Goal: Task Accomplishment & Management: Use online tool/utility

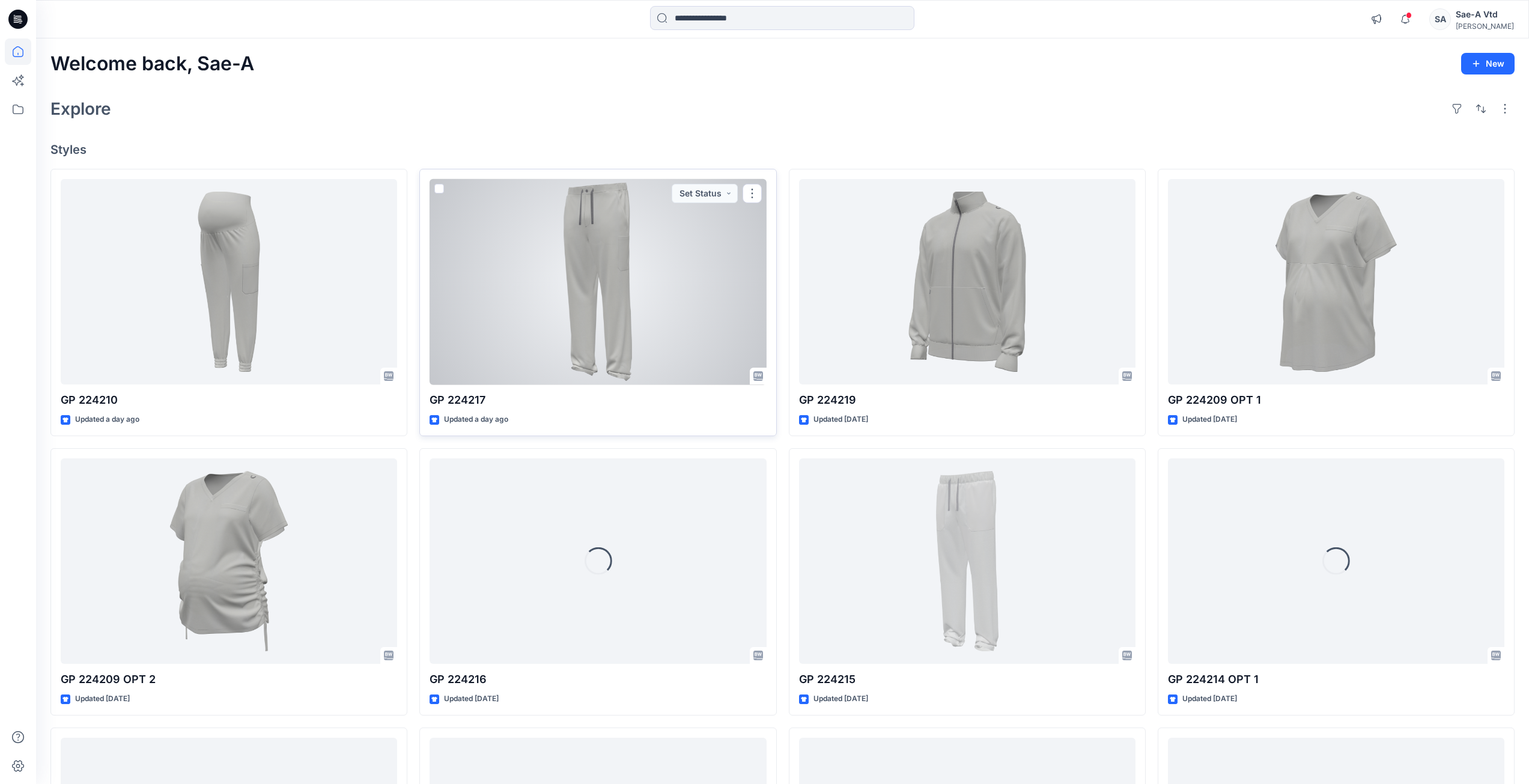
click at [484, 299] on div at bounding box center [598, 282] width 336 height 206
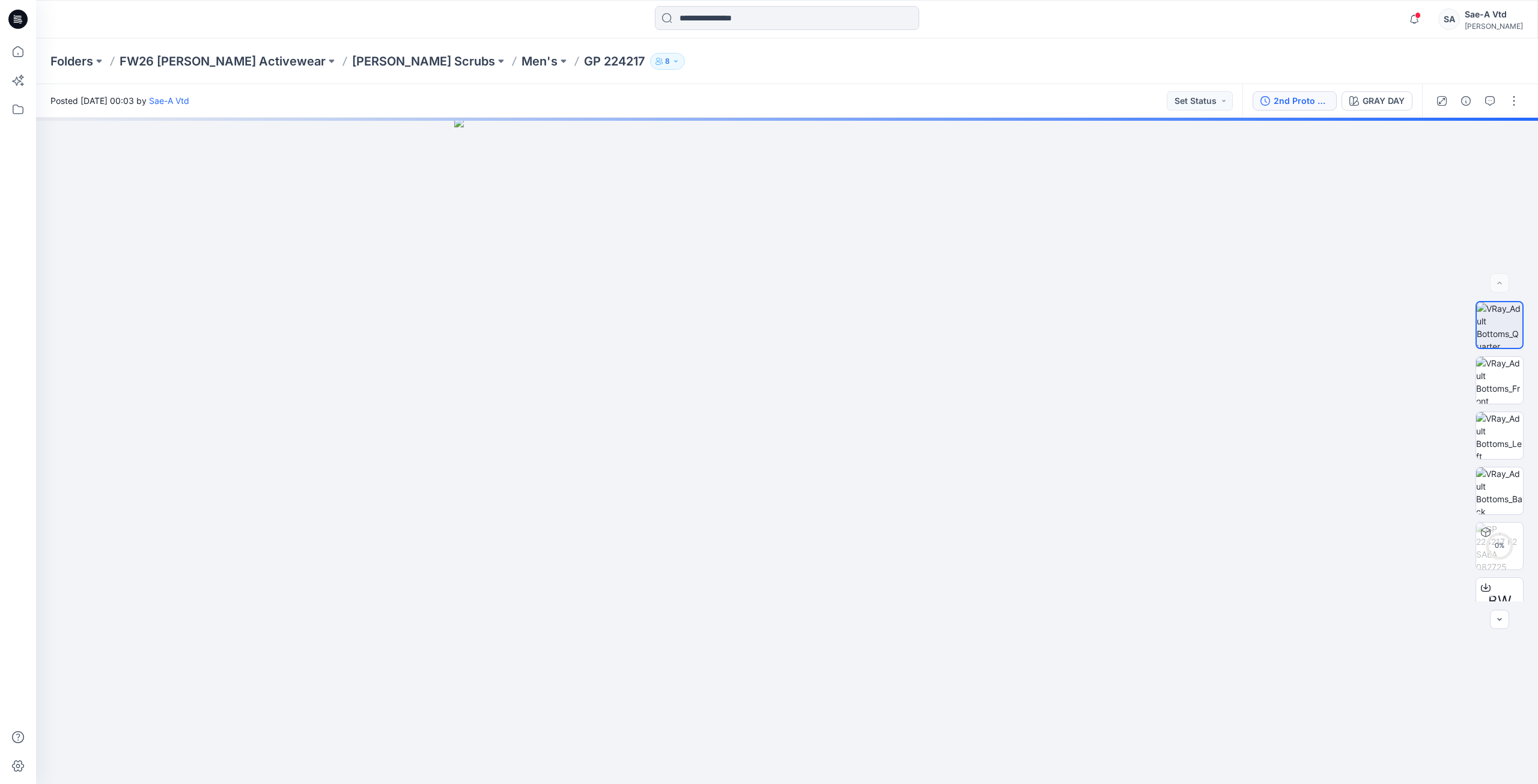
click at [1277, 105] on div "2nd Proto - 3D" at bounding box center [1301, 101] width 55 height 13
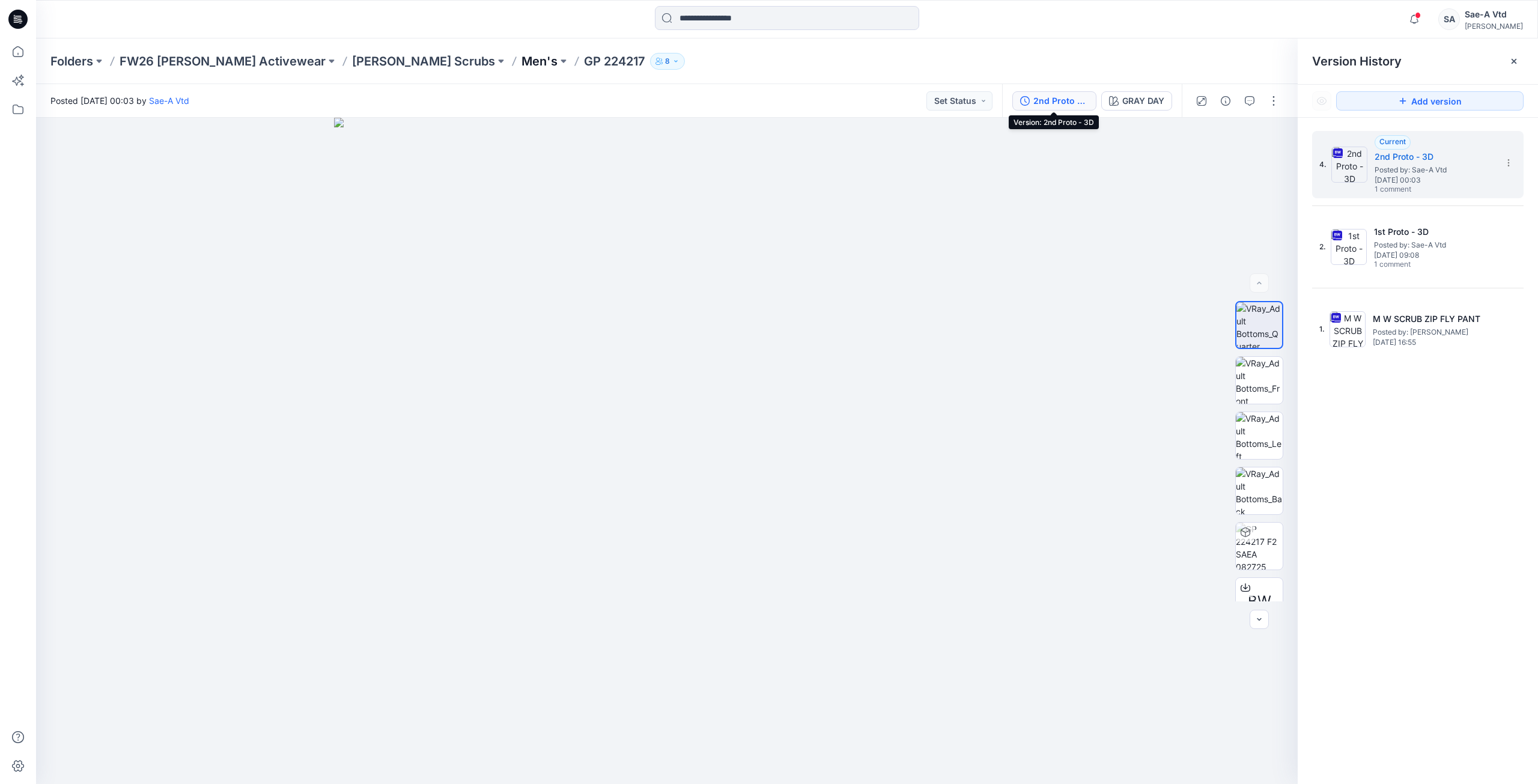
click at [522, 62] on p "Men's" at bounding box center [540, 61] width 36 height 17
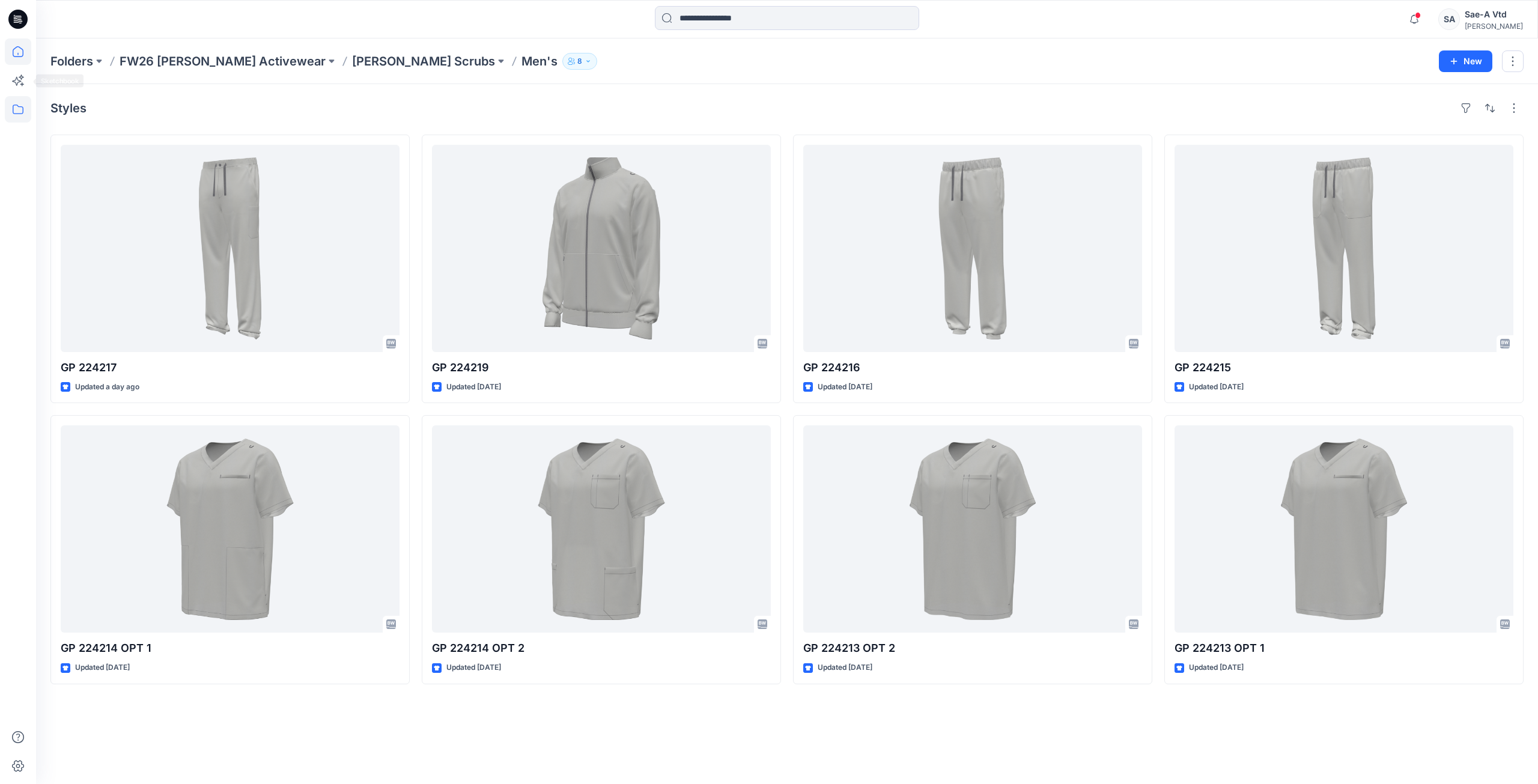
click at [16, 56] on icon at bounding box center [18, 52] width 27 height 27
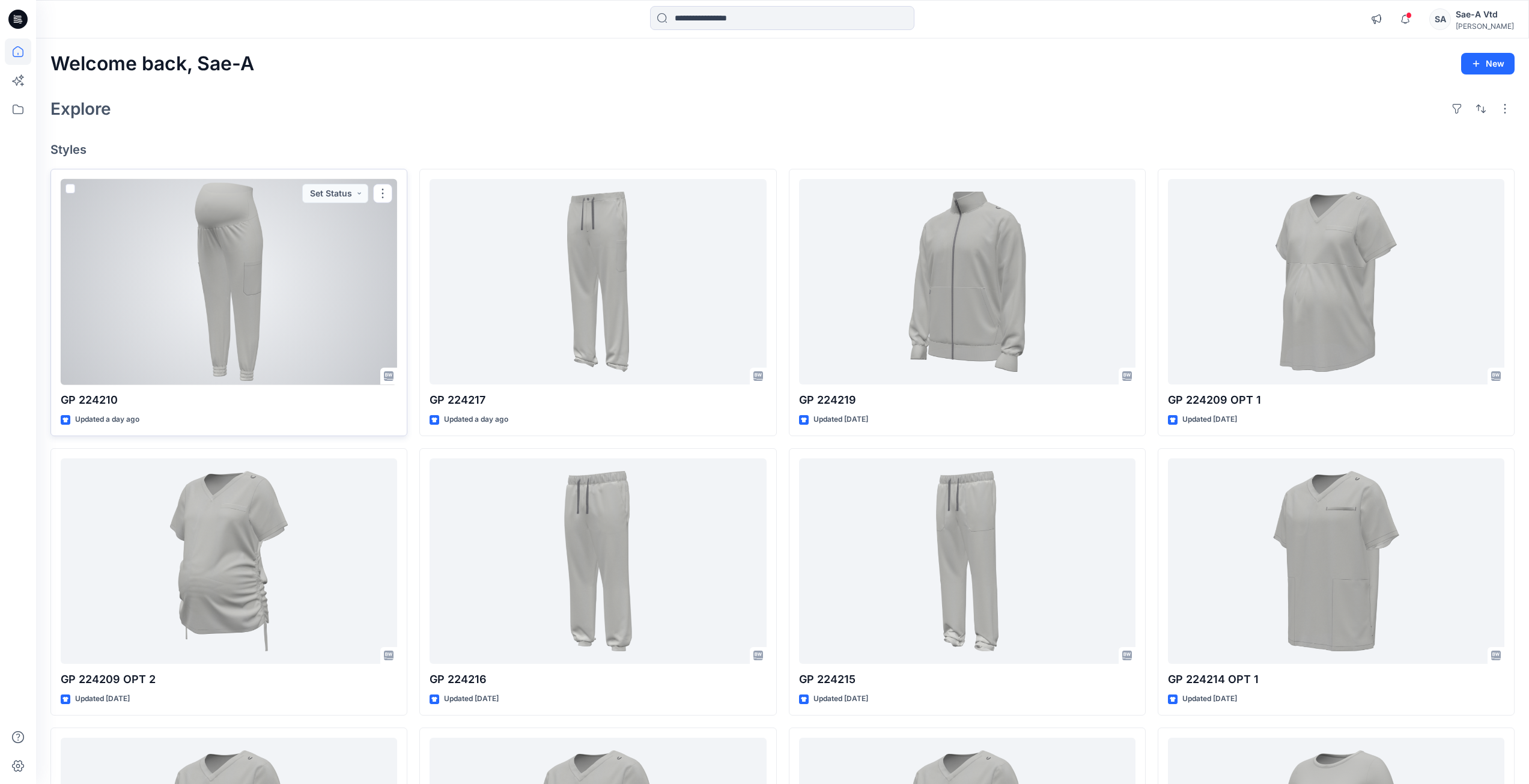
click at [177, 236] on div at bounding box center [229, 282] width 336 height 206
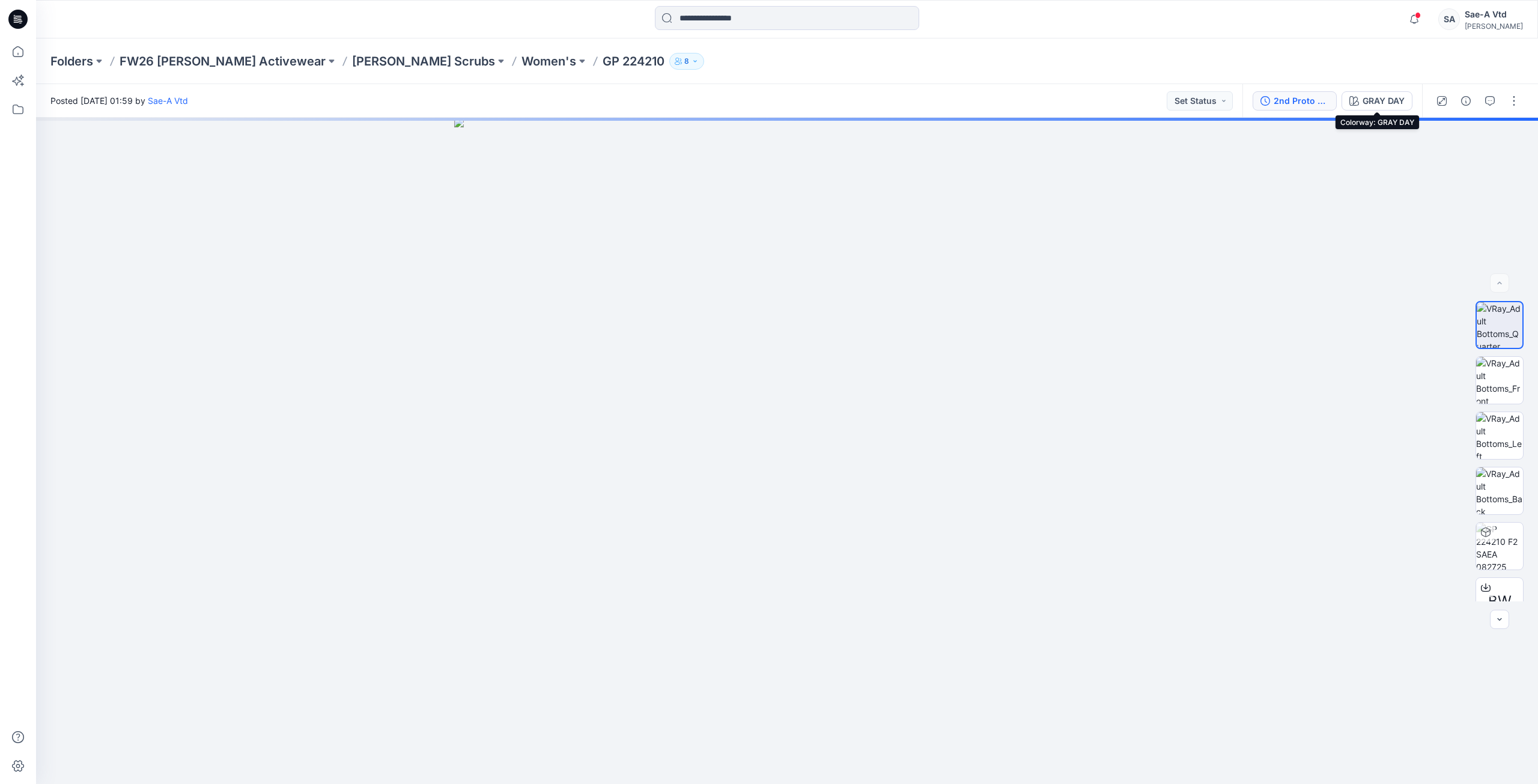
click at [1307, 105] on div "2nd Proto - 3D" at bounding box center [1301, 101] width 55 height 13
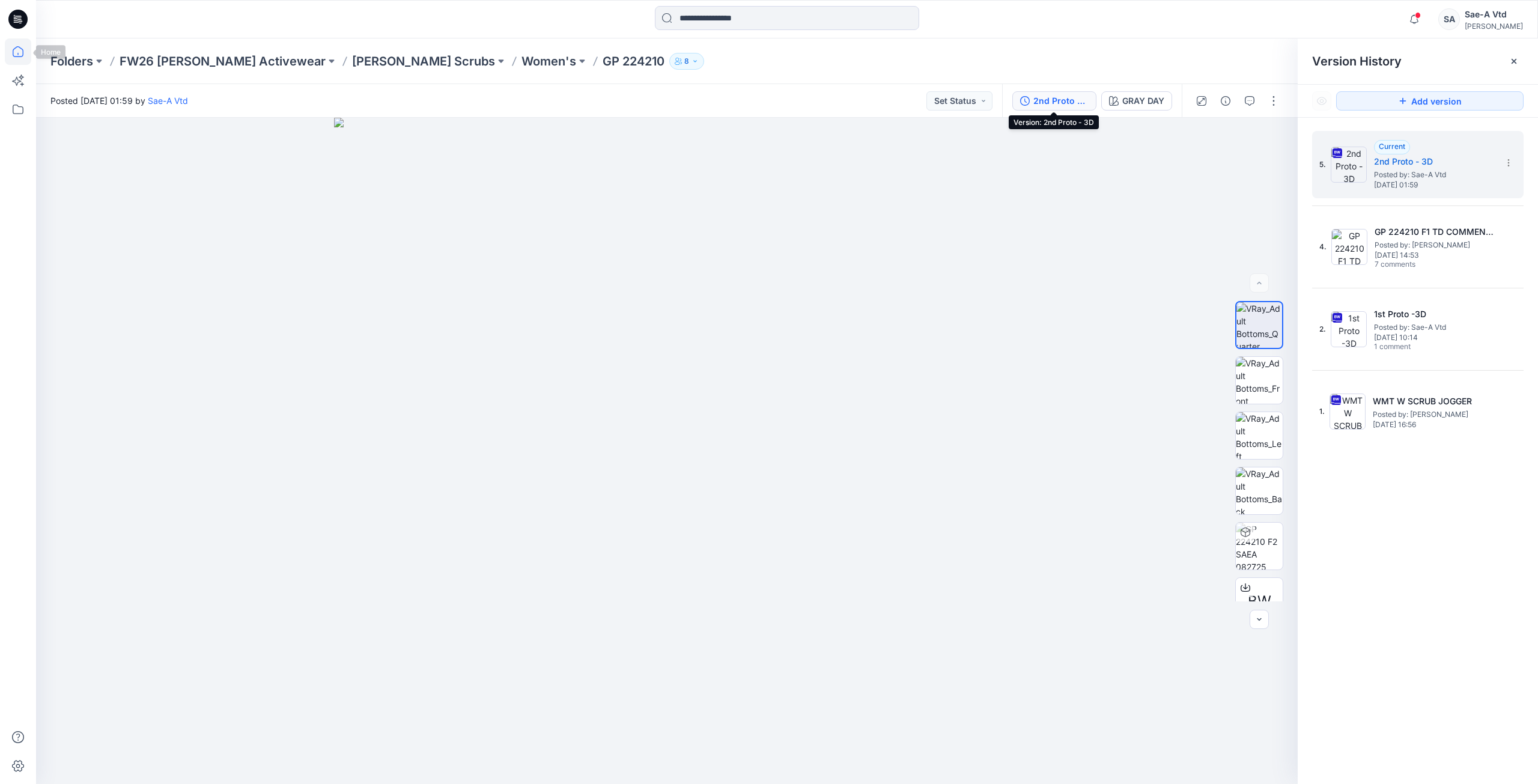
click at [25, 52] on icon at bounding box center [18, 52] width 27 height 27
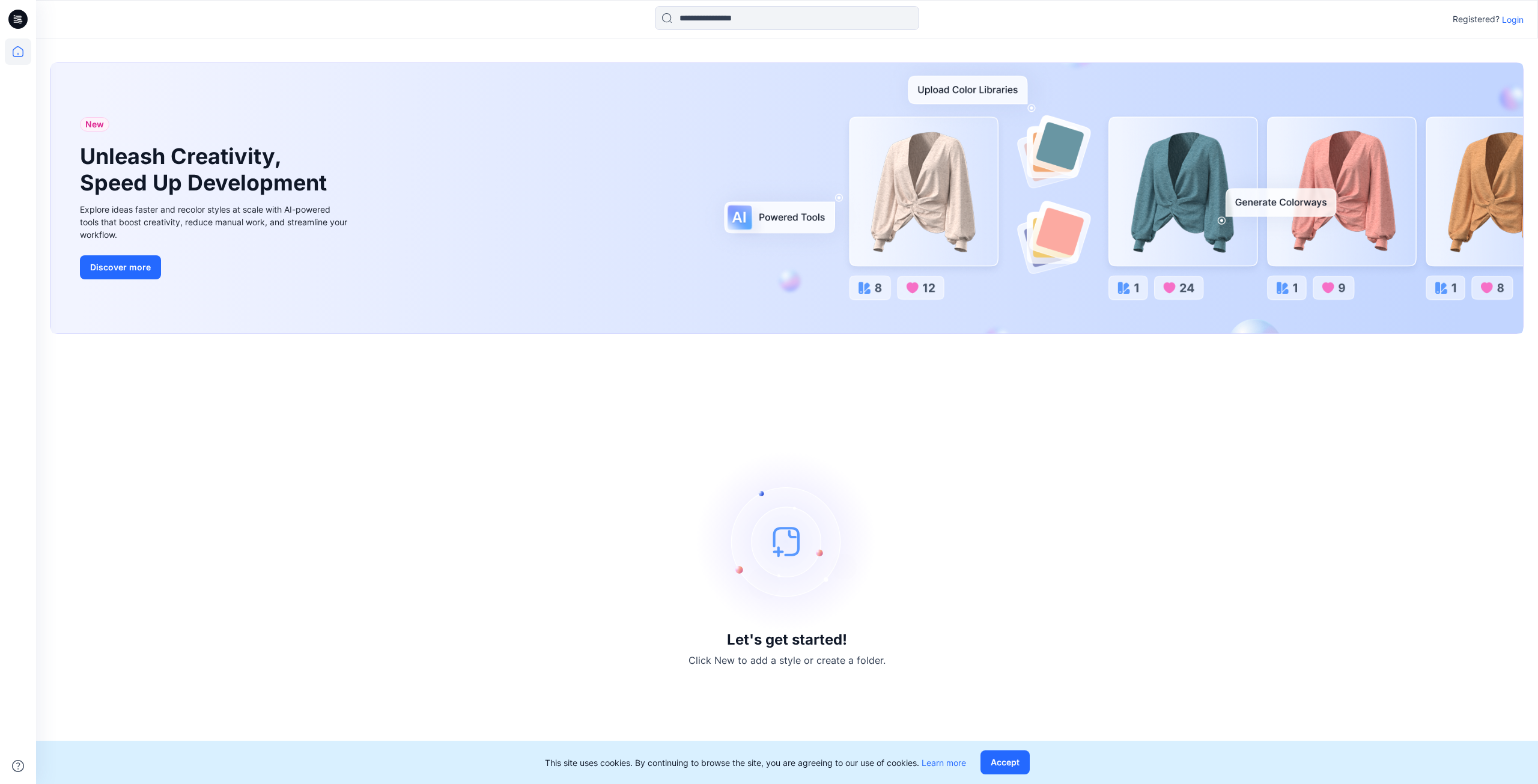
click at [1518, 21] on p "Login" at bounding box center [1513, 19] width 22 height 13
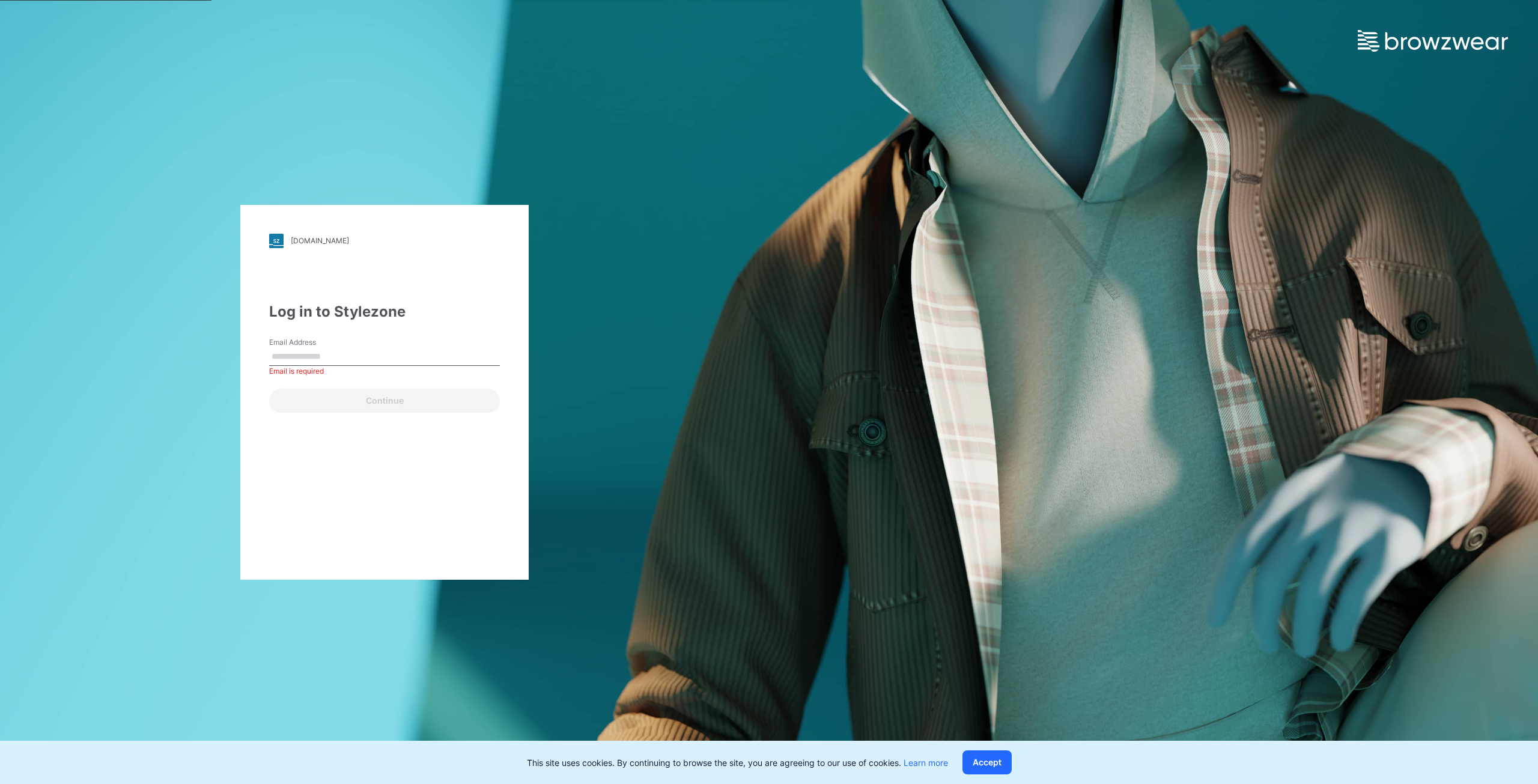
click at [342, 353] on input "Email Address" at bounding box center [384, 357] width 231 height 18
paste input "**********"
type input "**********"
click at [471, 404] on button "Continue" at bounding box center [384, 400] width 231 height 24
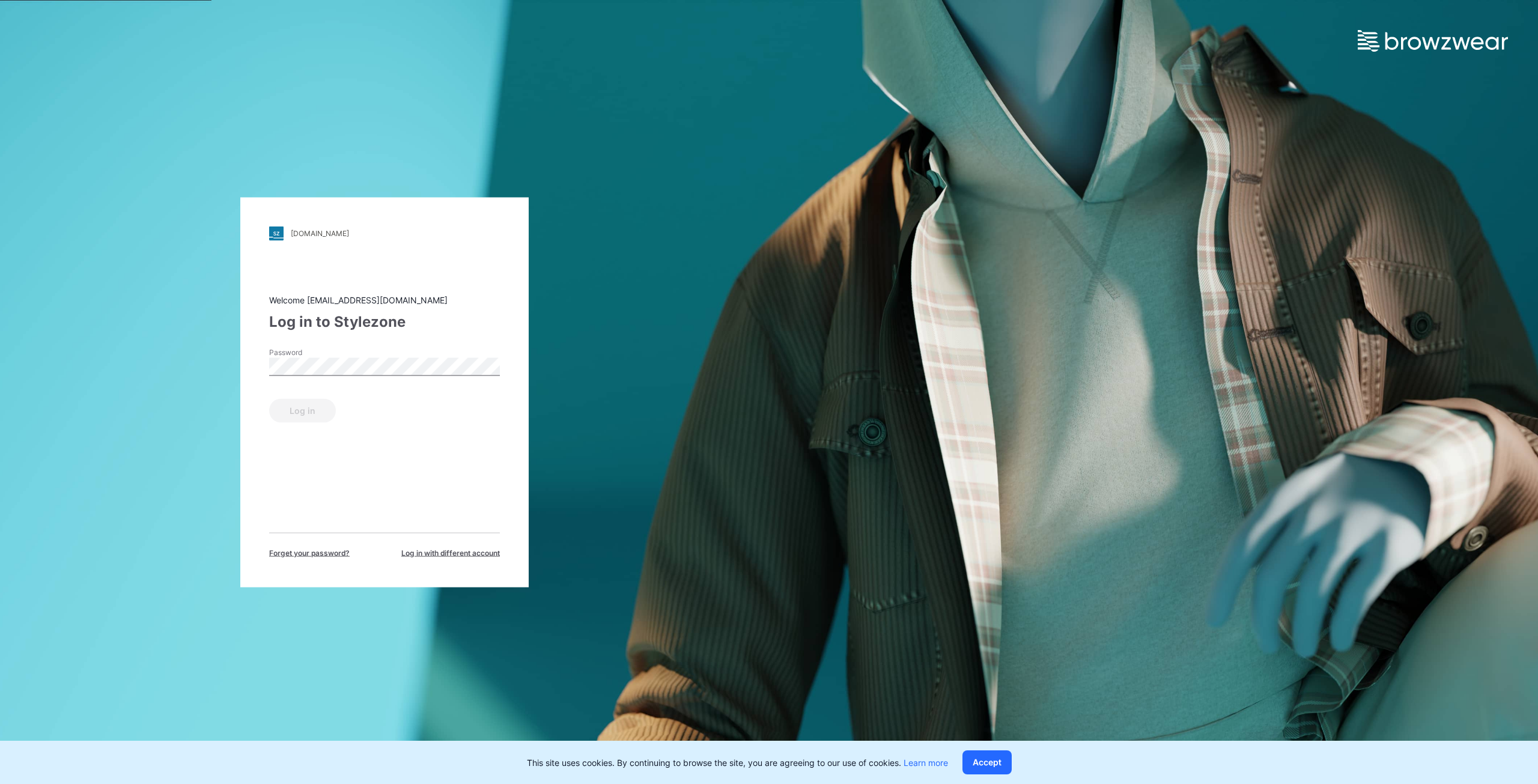
click at [364, 351] on div "Password" at bounding box center [384, 365] width 231 height 36
click at [280, 460] on div "Welcome [EMAIL_ADDRESS][DOMAIN_NAME] Log in to Stylezone Password Log in Forget…" at bounding box center [384, 426] width 231 height 265
click at [298, 416] on button "Log in" at bounding box center [303, 410] width 67 height 24
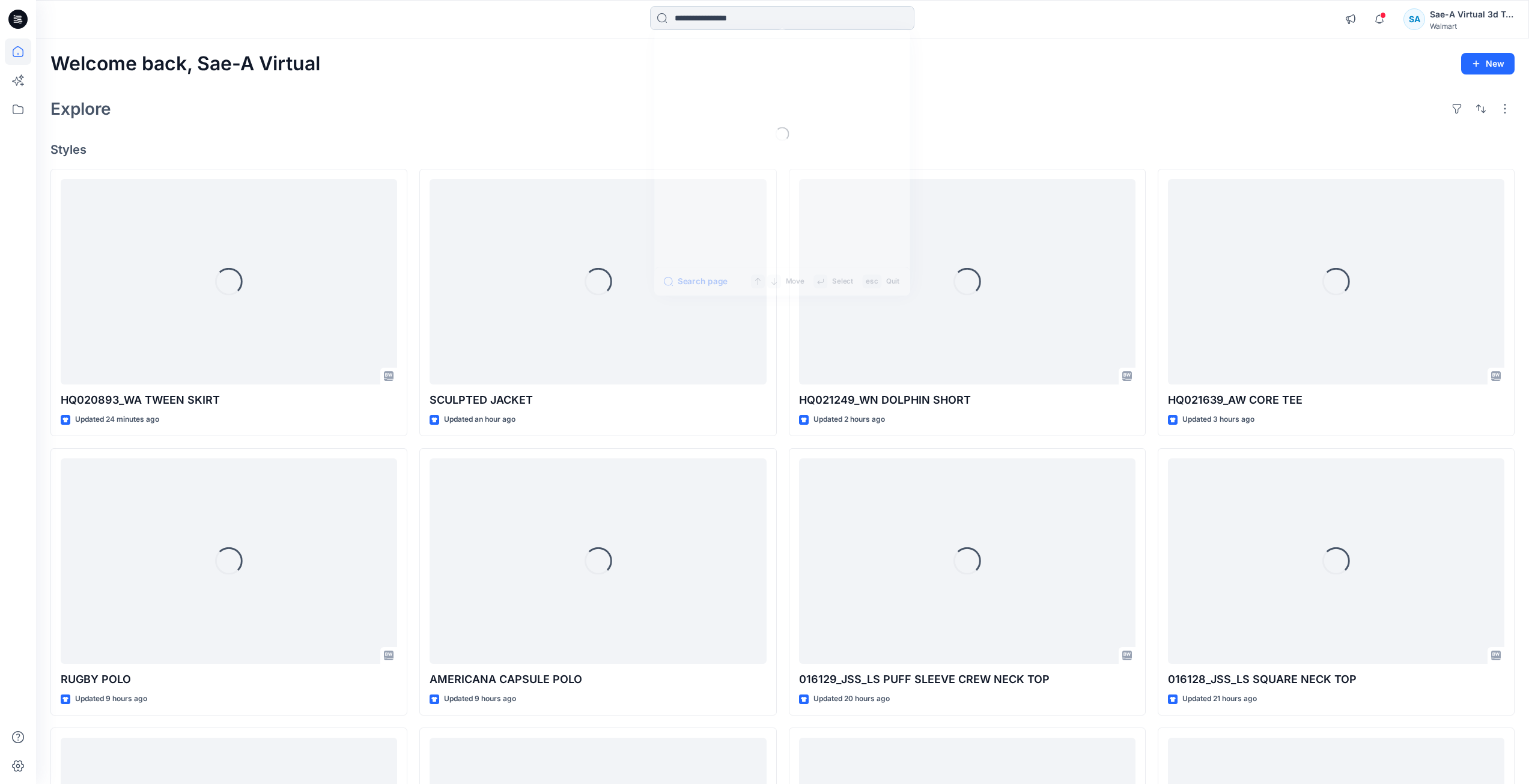
click at [724, 15] on input at bounding box center [782, 18] width 264 height 24
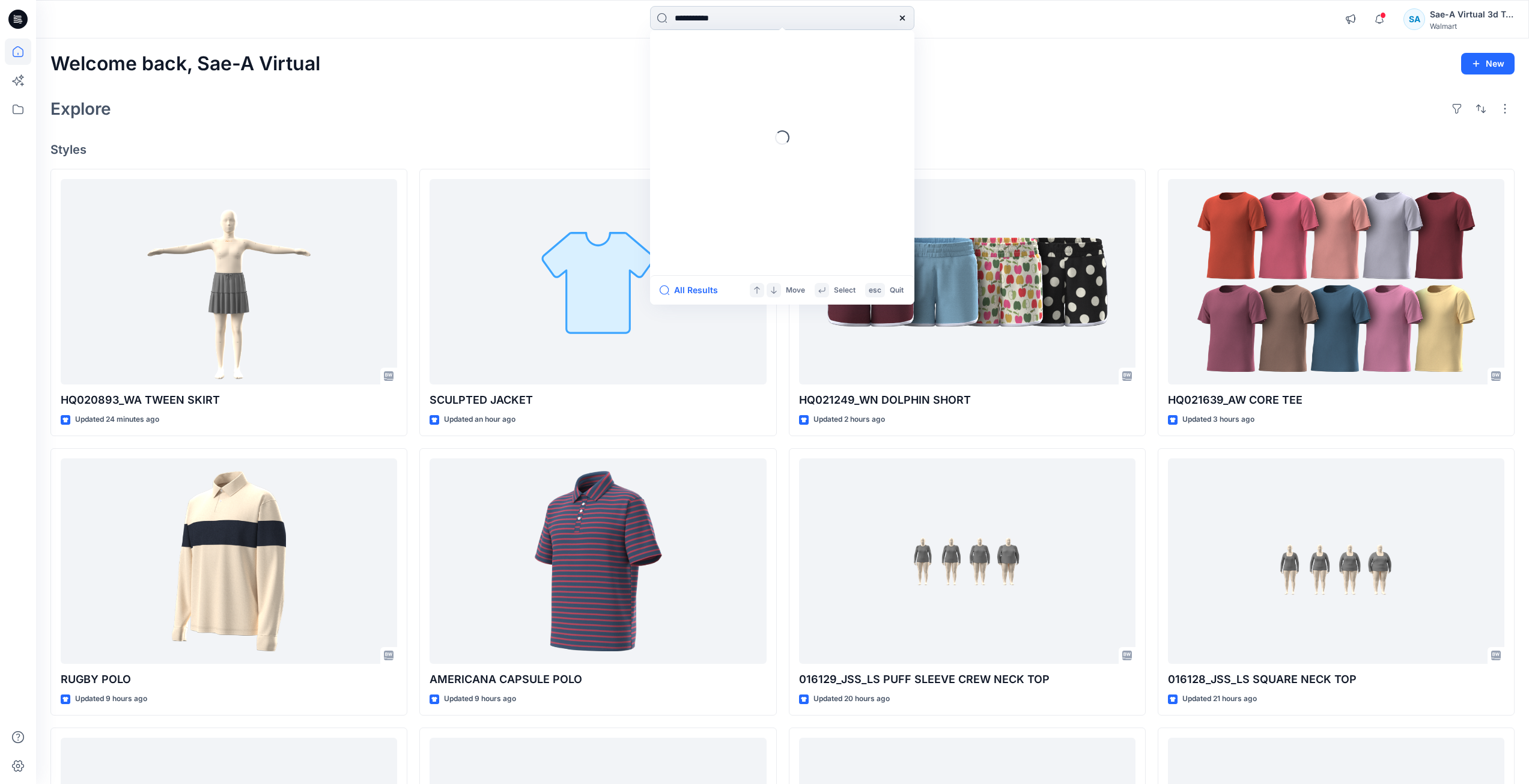
click at [746, 16] on input "**********" at bounding box center [782, 18] width 264 height 24
type input "**********"
click at [736, 68] on span "TEE DRESS" at bounding box center [755, 65] width 44 height 10
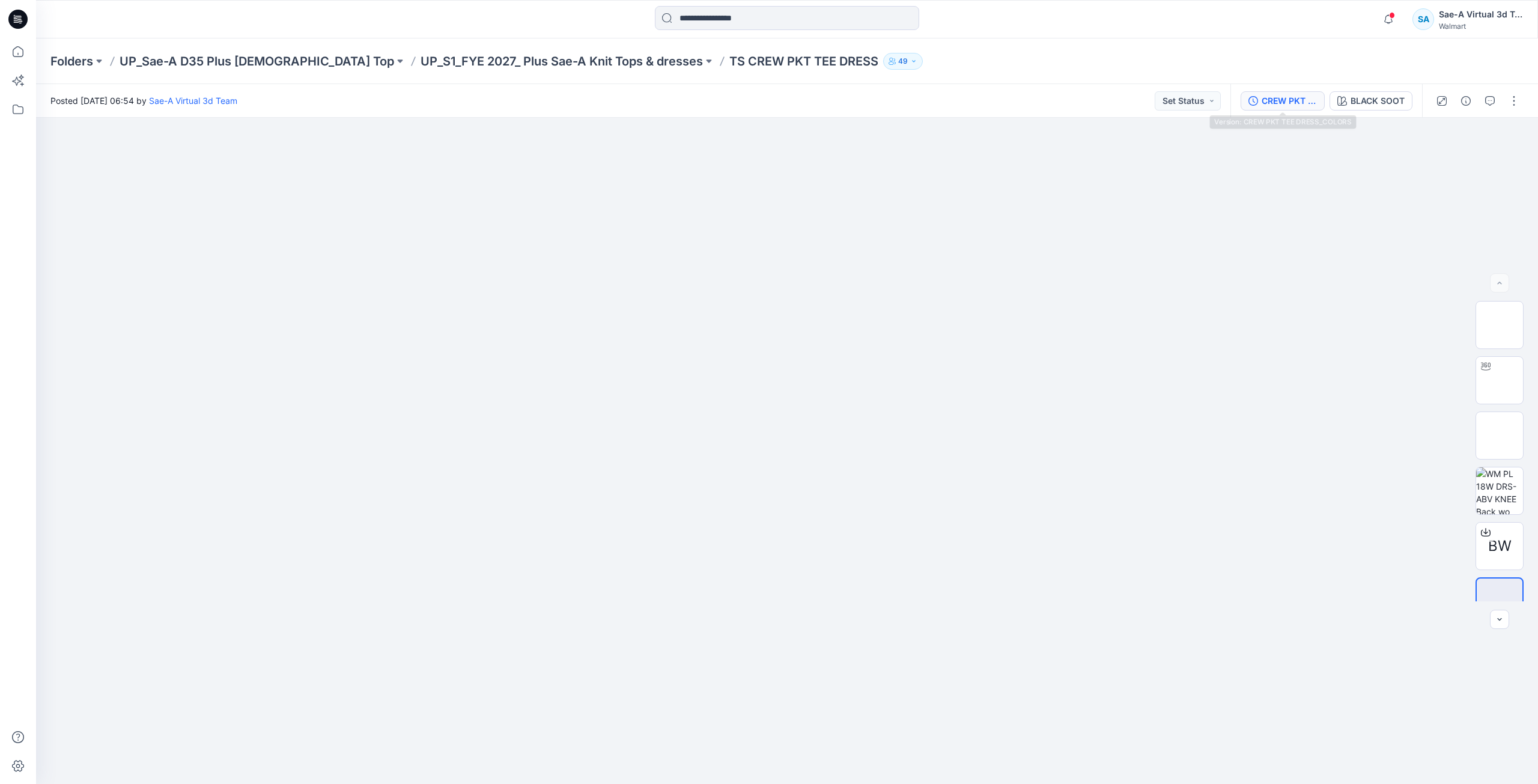
click at [1297, 106] on div "CREW PKT TEE DRESS_COLORS" at bounding box center [1289, 101] width 55 height 13
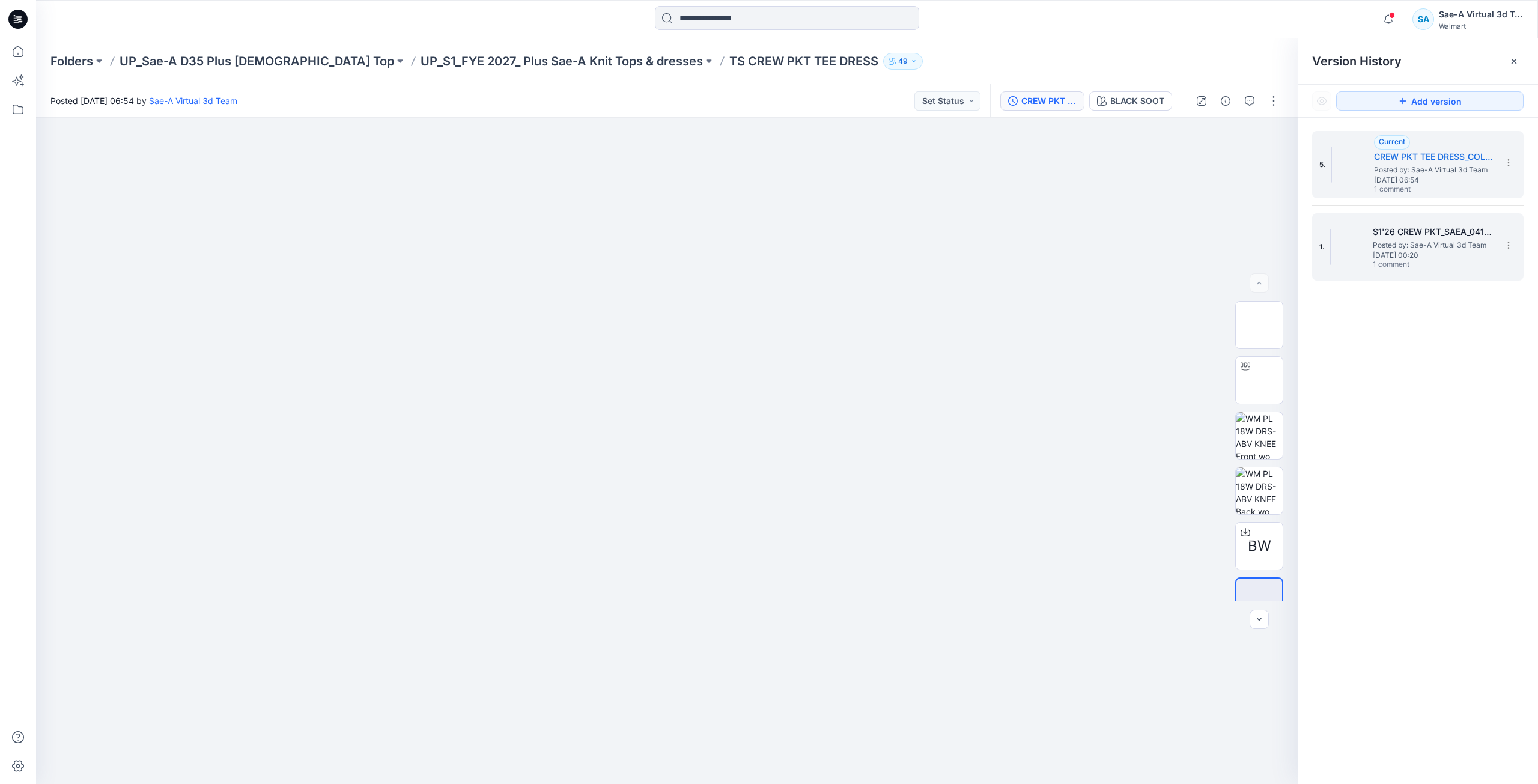
click at [1395, 241] on span "Posted by: Sae-A Virtual 3d Team" at bounding box center [1433, 245] width 120 height 12
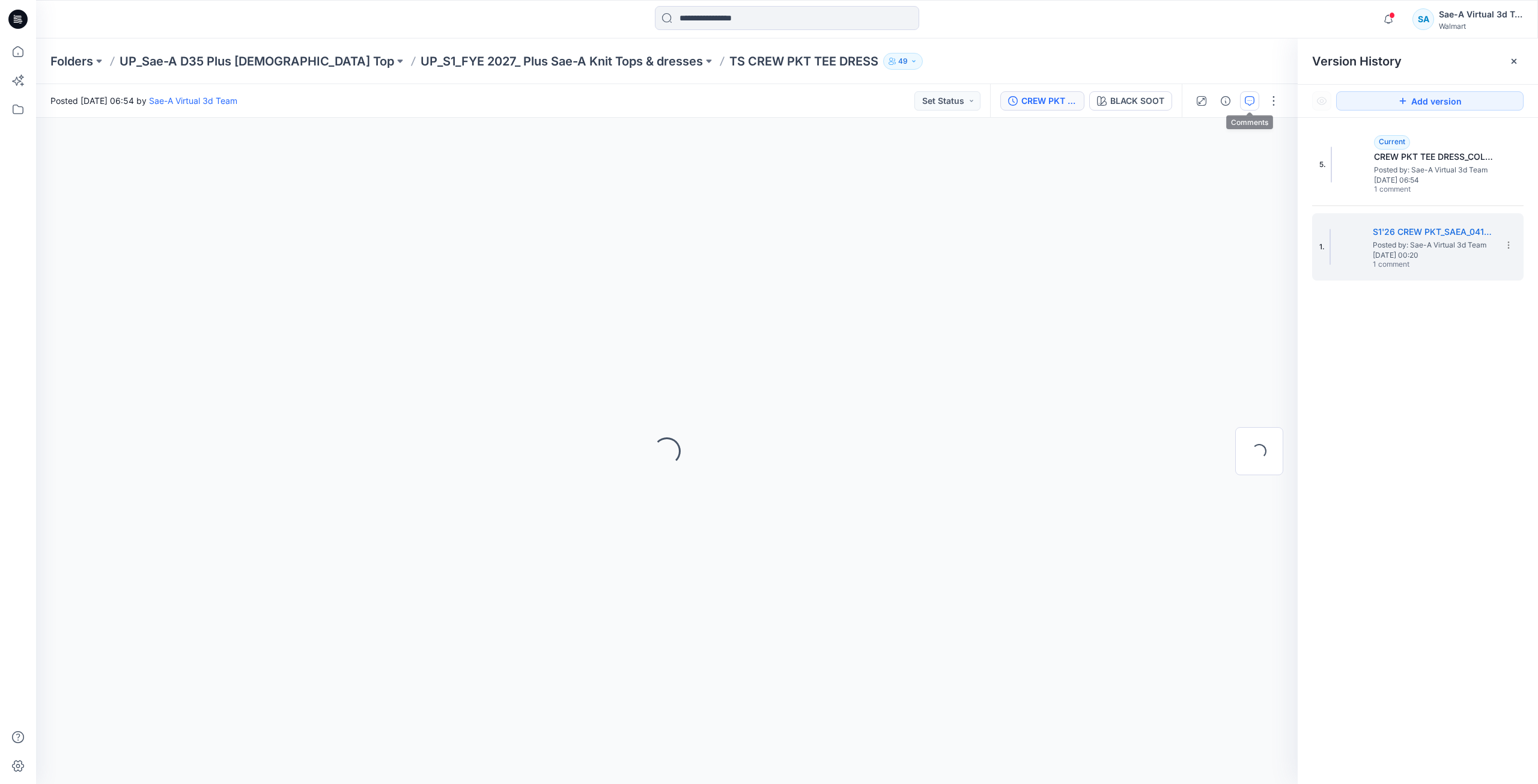
click at [1257, 105] on button "button" at bounding box center [1249, 101] width 19 height 19
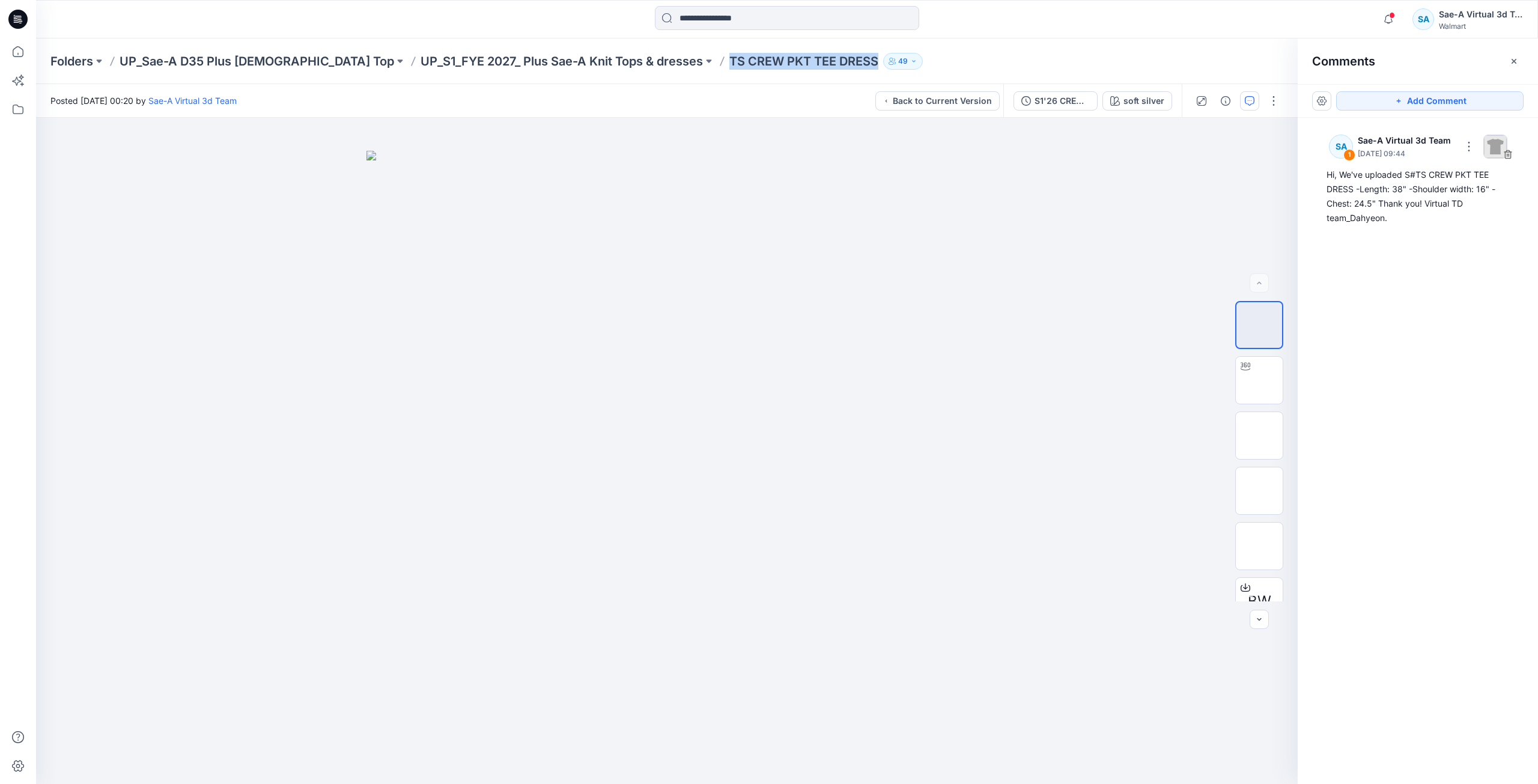
drag, startPoint x: 783, startPoint y: 57, endPoint x: 636, endPoint y: 67, distance: 147.3
click at [729, 68] on p "TS CREW PKT TEE DRESS" at bounding box center [803, 61] width 149 height 17
copy p "TS CREW PKT TEE DRESS"
